Goal: Information Seeking & Learning: Compare options

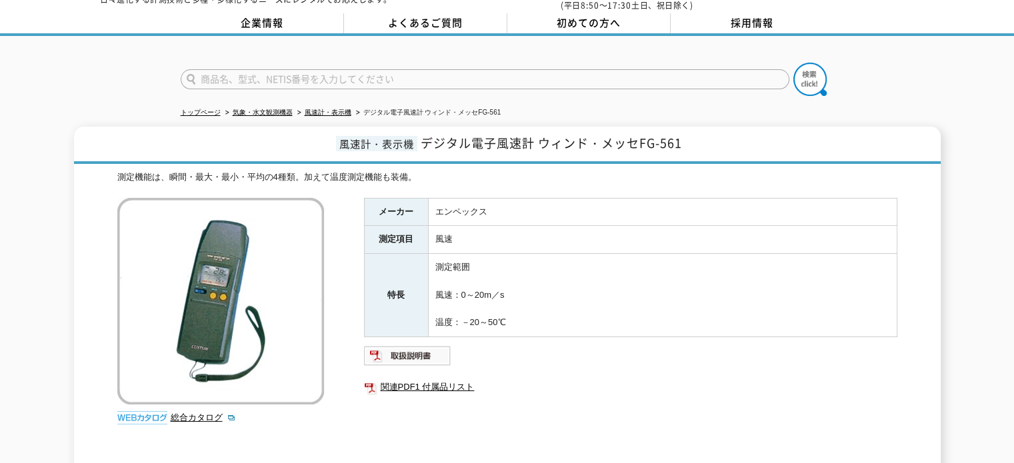
scroll to position [133, 0]
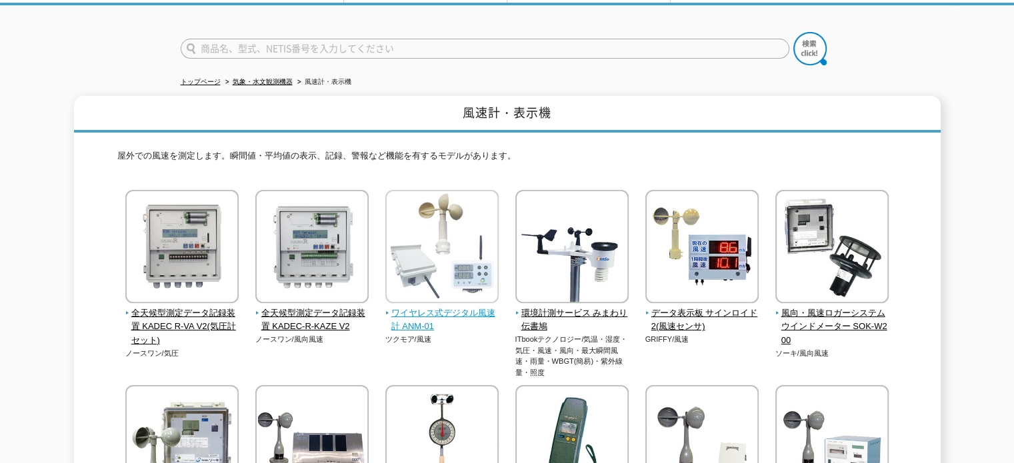
scroll to position [67, 0]
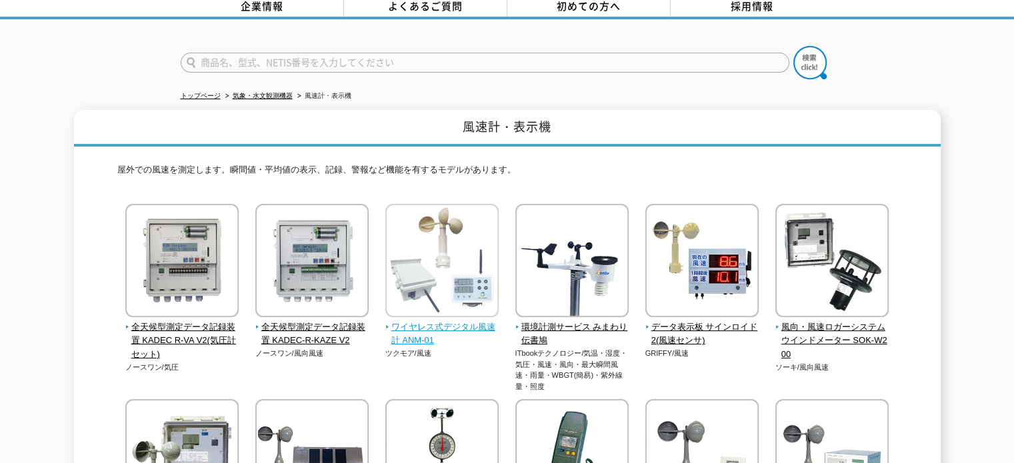
click at [437, 221] on img at bounding box center [441, 262] width 113 height 117
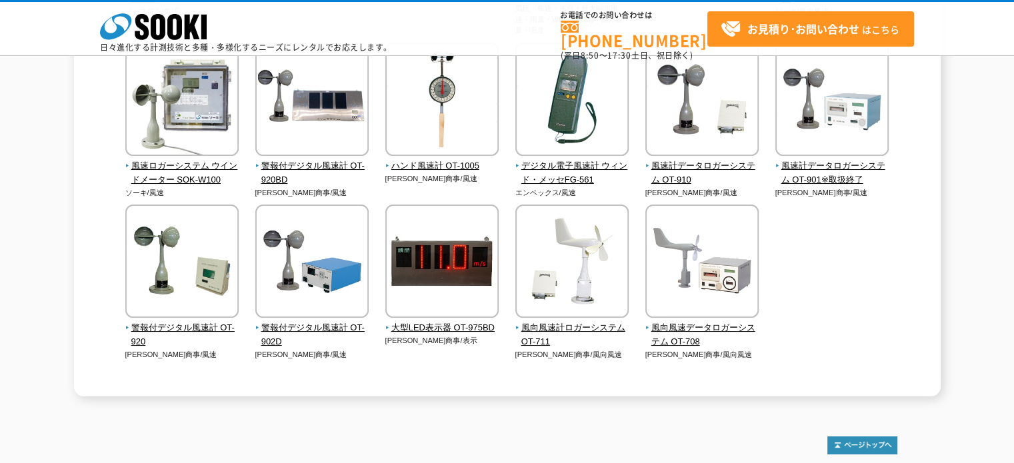
scroll to position [400, 0]
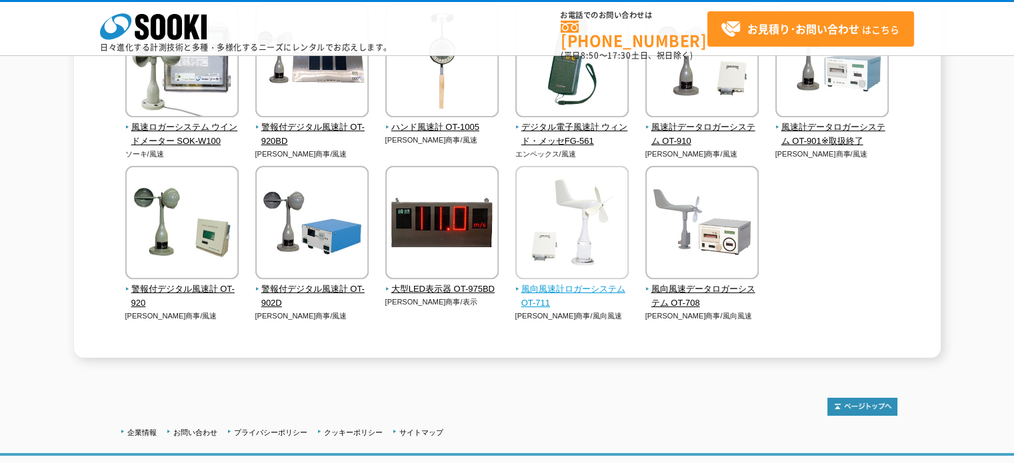
click at [584, 227] on img at bounding box center [571, 224] width 113 height 117
click at [586, 216] on img at bounding box center [571, 224] width 113 height 117
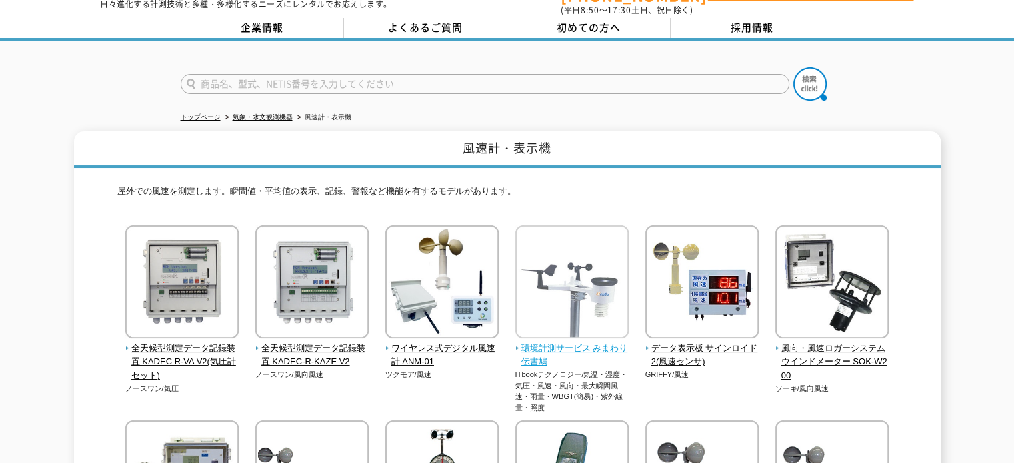
scroll to position [0, 0]
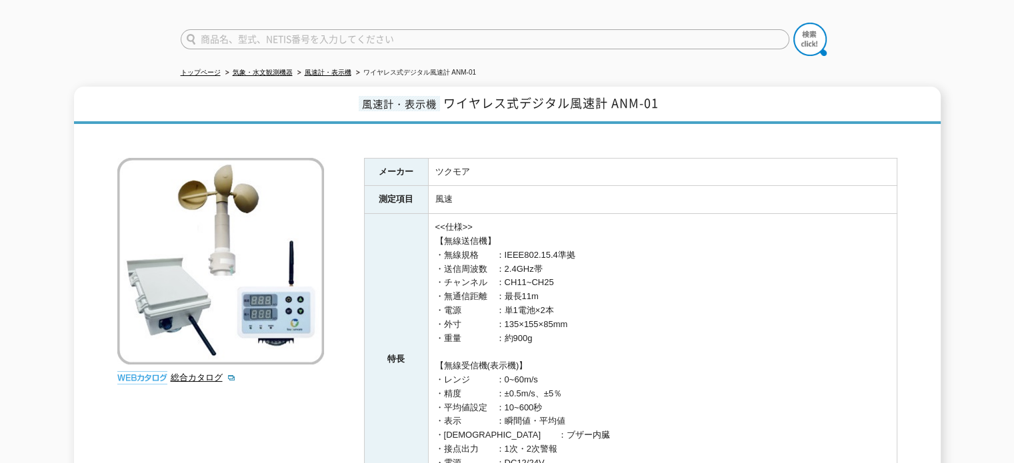
scroll to position [67, 0]
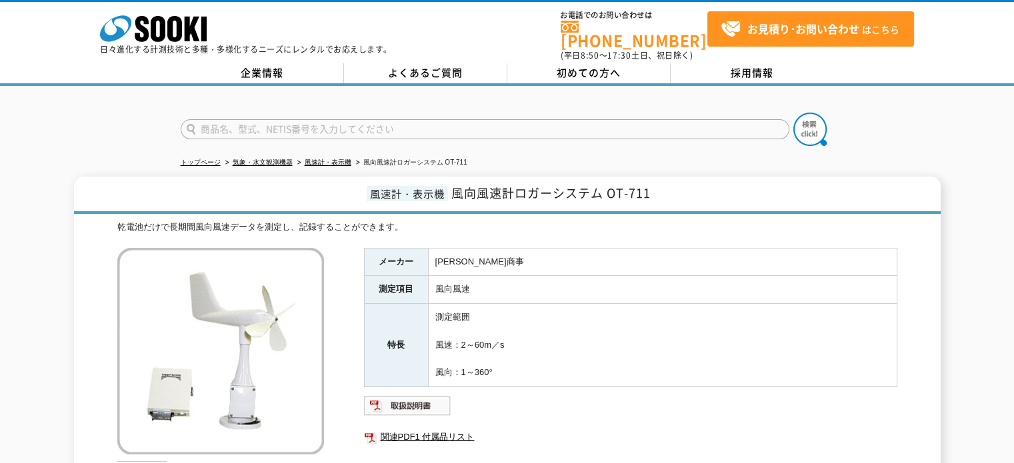
scroll to position [67, 0]
